Goal: Register for event/course

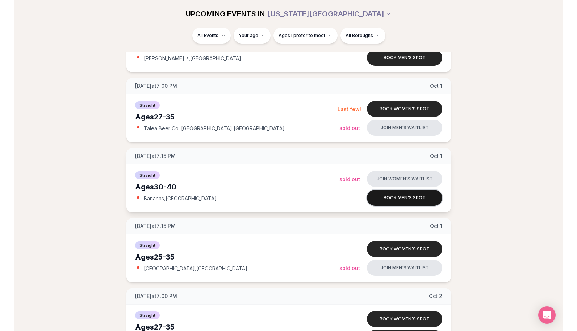
scroll to position [354, 0]
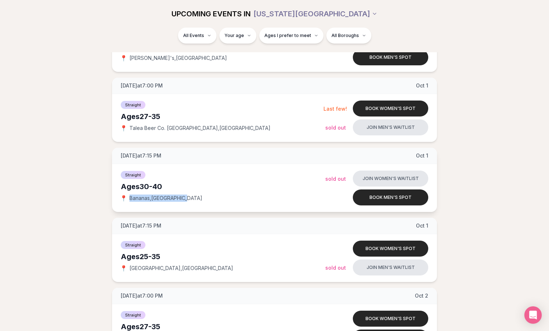
drag, startPoint x: 184, startPoint y: 200, endPoint x: 128, endPoint y: 199, distance: 56.2
click at [128, 199] on div "📍 [GEOGRAPHIC_DATA] , [GEOGRAPHIC_DATA]" at bounding box center [223, 197] width 204 height 7
copy span "[GEOGRAPHIC_DATA] , [GEOGRAPHIC_DATA]"
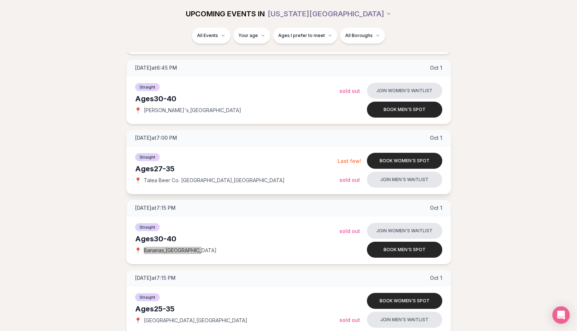
scroll to position [332, 0]
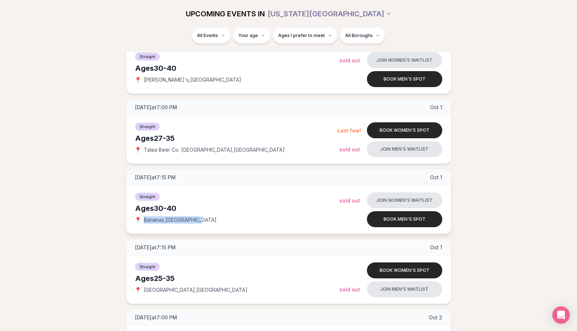
click at [293, 219] on div "📍 [GEOGRAPHIC_DATA] , [GEOGRAPHIC_DATA]" at bounding box center [237, 219] width 204 height 7
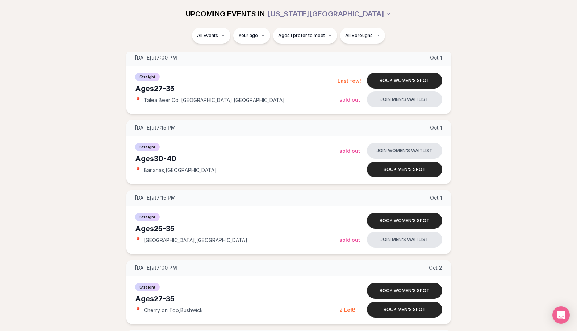
scroll to position [382, 0]
click at [410, 172] on button "Book men's spot" at bounding box center [404, 169] width 75 height 16
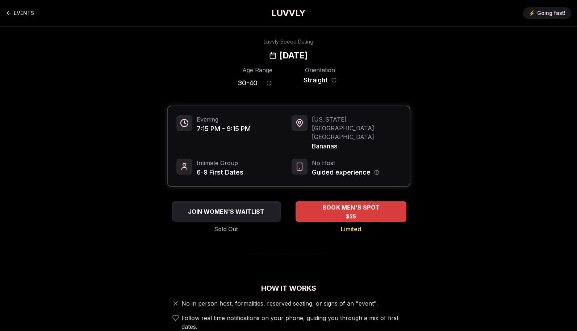
click at [381, 201] on div "BOOK MEN'S SPOT $25" at bounding box center [351, 211] width 111 height 20
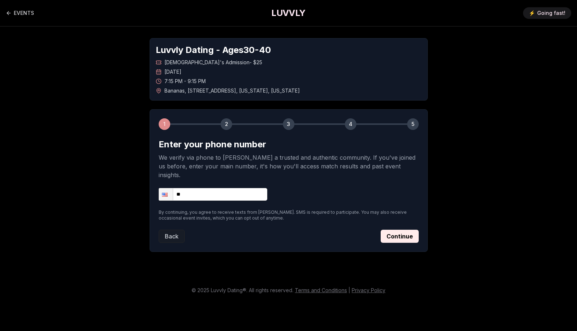
click at [234, 189] on input "**" at bounding box center [213, 194] width 109 height 13
type input "**********"
click at [275, 233] on div "Back Continue" at bounding box center [289, 235] width 260 height 13
click at [410, 233] on button "Continue" at bounding box center [400, 235] width 38 height 13
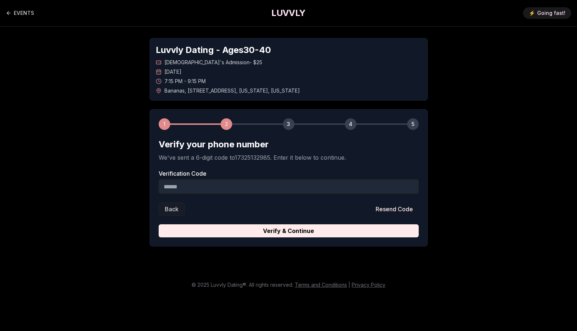
drag, startPoint x: 344, startPoint y: 230, endPoint x: 353, endPoint y: 202, distance: 29.5
click at [353, 202] on form "Verify your phone number We've sent a 6-digit code to 17325132985 . Enter it be…" at bounding box center [289, 187] width 260 height 99
click at [320, 191] on input "Verification Code" at bounding box center [289, 186] width 260 height 14
click at [308, 186] on input "Verification Code" at bounding box center [289, 186] width 260 height 14
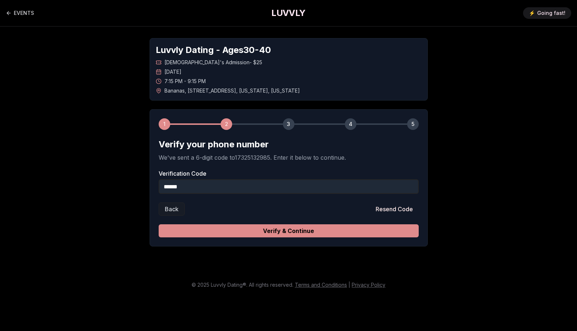
type input "******"
click at [328, 228] on button "Verify & Continue" at bounding box center [289, 230] width 260 height 13
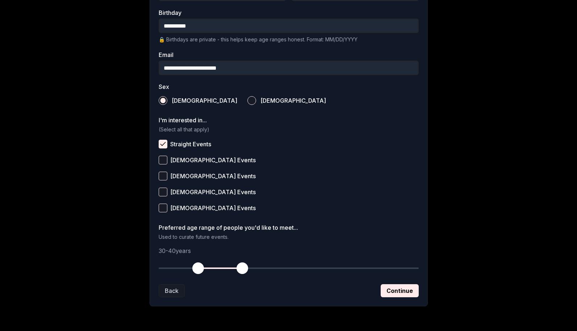
scroll to position [202, 0]
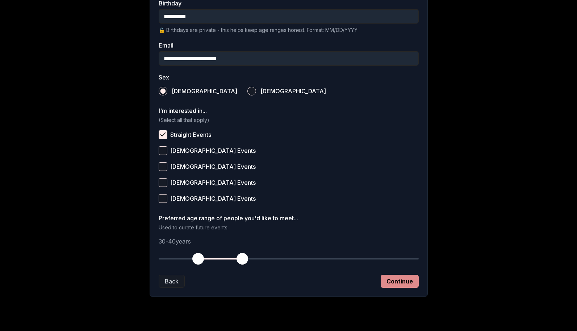
click at [398, 278] on button "Continue" at bounding box center [400, 280] width 38 height 13
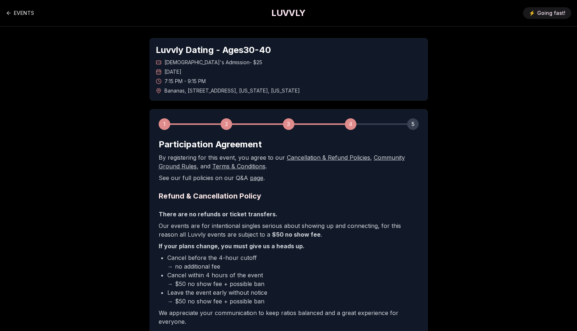
scroll to position [98, 0]
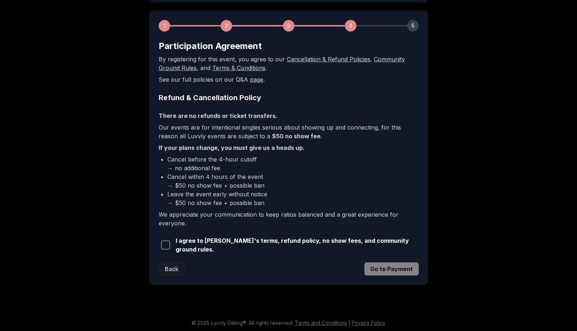
click at [166, 242] on span "button" at bounding box center [165, 244] width 9 height 9
click at [387, 268] on button "Go to Payment" at bounding box center [392, 268] width 54 height 13
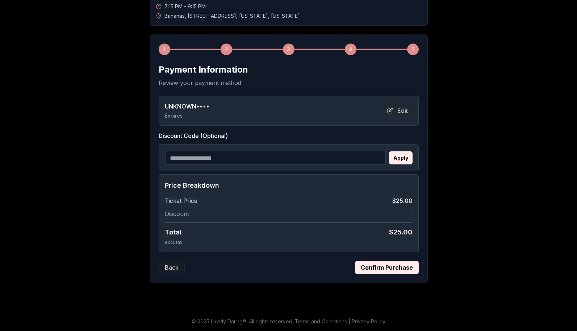
click at [398, 268] on button "Confirm Purchase" at bounding box center [387, 267] width 64 height 13
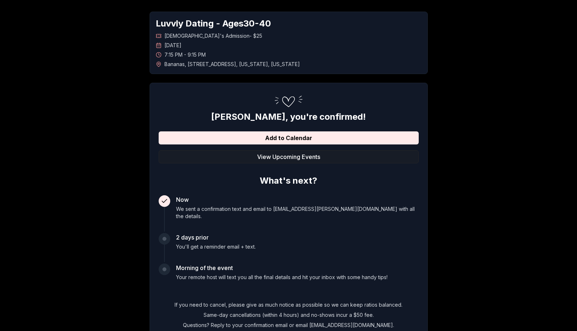
scroll to position [0, 0]
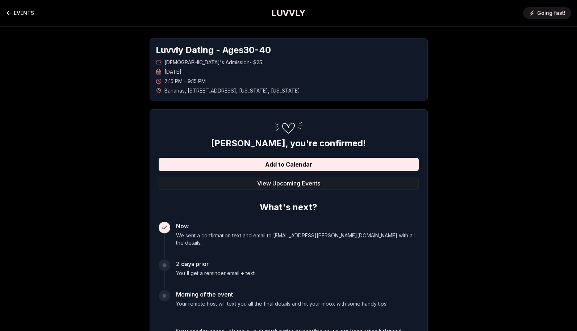
click at [19, 13] on link "EVENTS" at bounding box center [20, 13] width 28 height 14
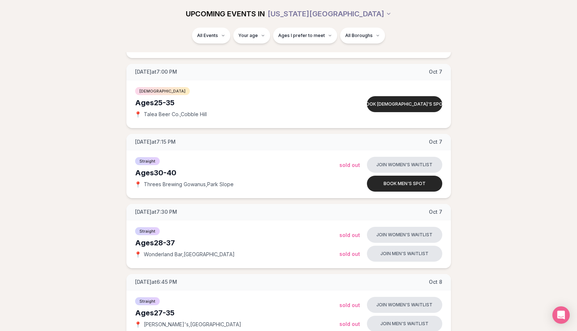
scroll to position [641, 0]
